Goal: Task Accomplishment & Management: Complete application form

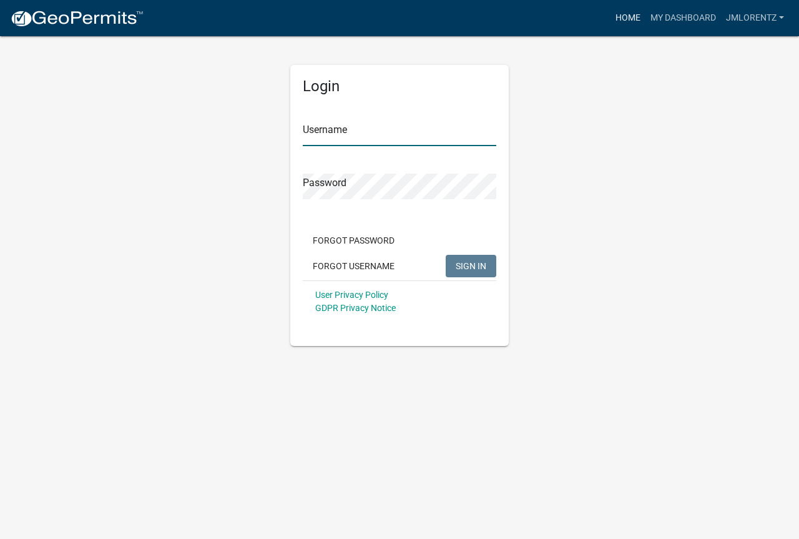
type input "JMLorentz"
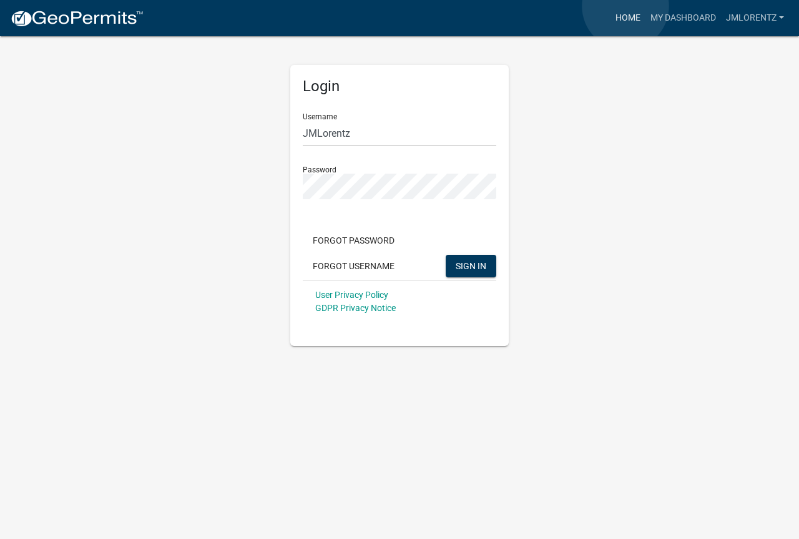
click at [625, 6] on link "Home" at bounding box center [627, 18] width 35 height 24
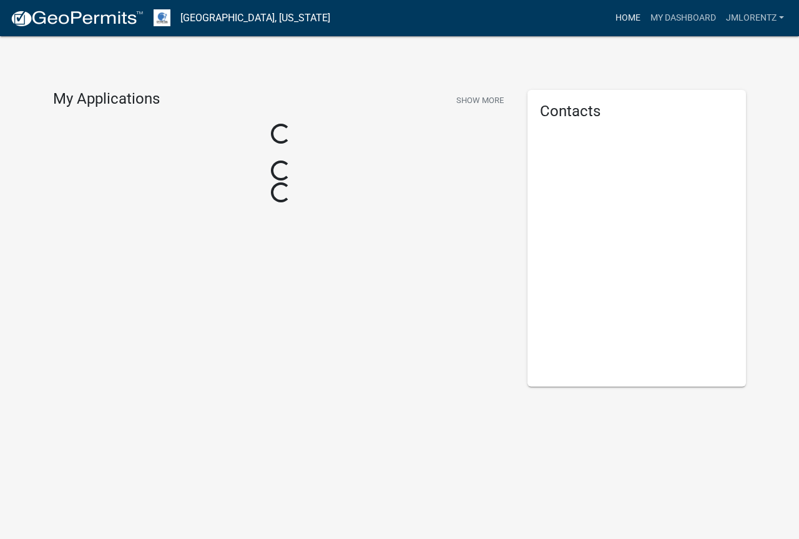
drag, startPoint x: 625, startPoint y: 6, endPoint x: 622, endPoint y: 12, distance: 7.0
click at [622, 12] on link "Home" at bounding box center [627, 18] width 35 height 24
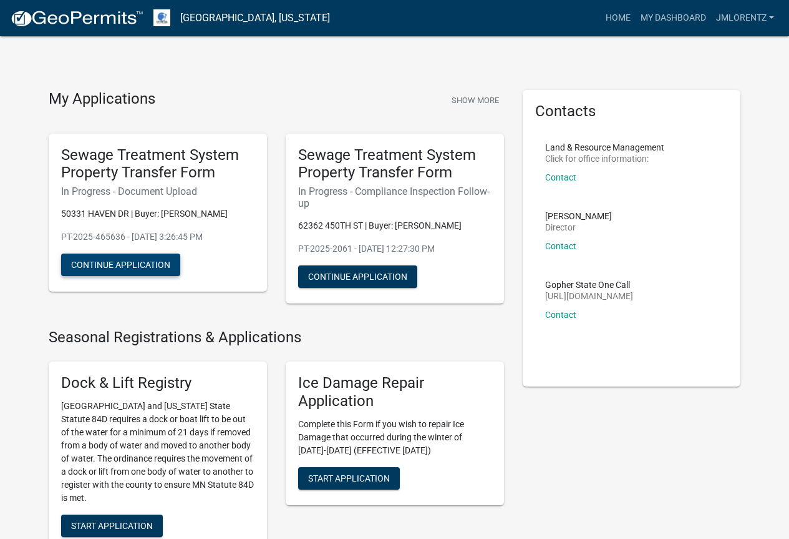
click at [125, 261] on button "Continue Application" at bounding box center [120, 264] width 119 height 22
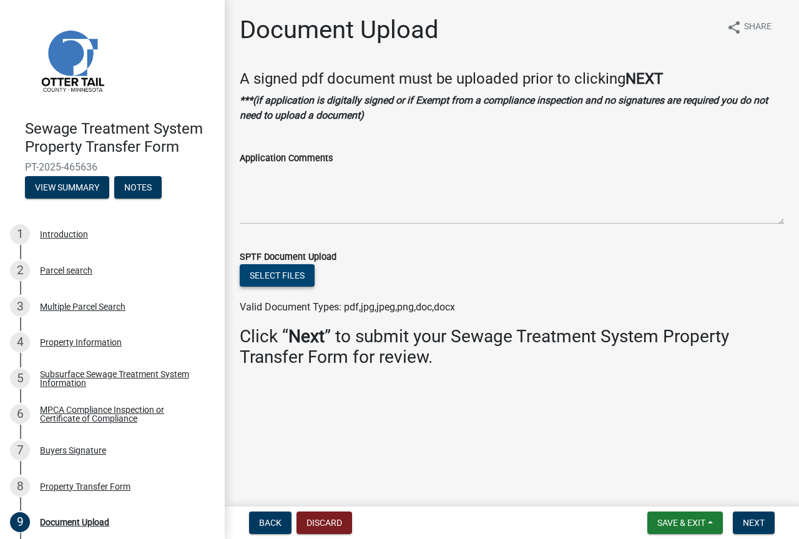
click at [269, 275] on button "Select files" at bounding box center [277, 275] width 75 height 22
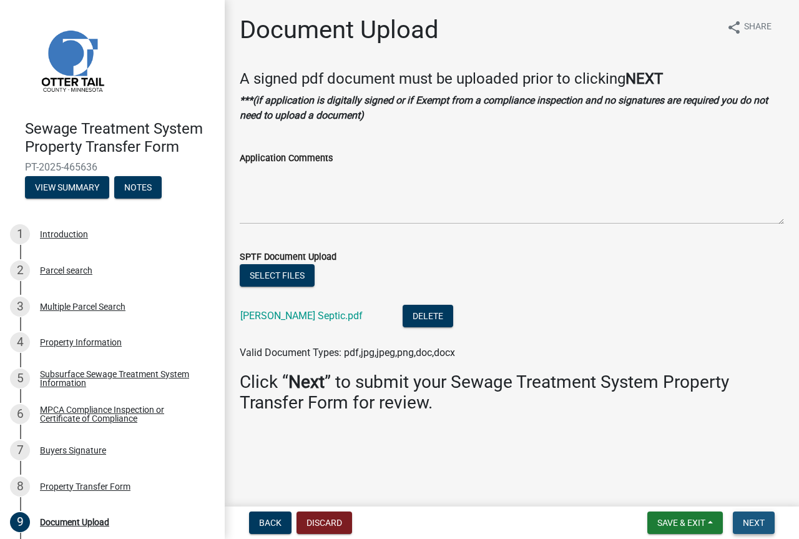
click at [752, 521] on span "Next" at bounding box center [754, 522] width 22 height 10
